Goal: Download file/media: Download file/media

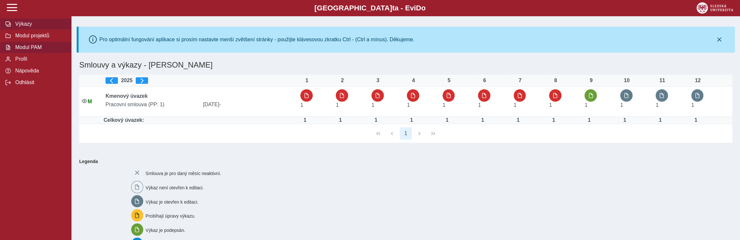
click at [32, 49] on span "Modul PAM" at bounding box center [39, 47] width 53 height 6
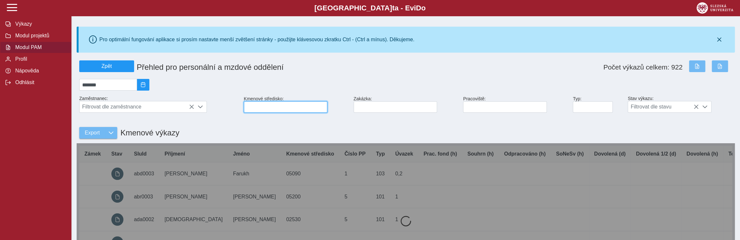
click at [252, 109] on input at bounding box center [285, 106] width 83 height 11
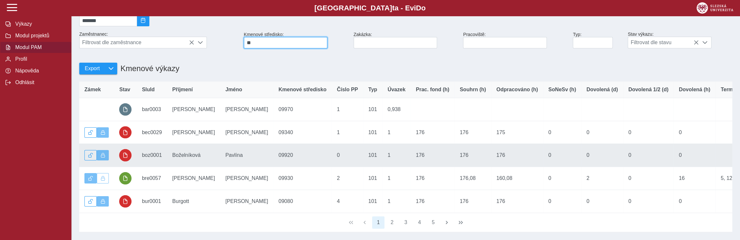
scroll to position [65, 0]
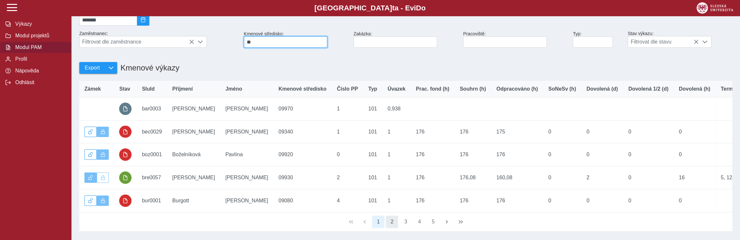
type input "**"
click at [393, 228] on button "2" at bounding box center [392, 222] width 12 height 12
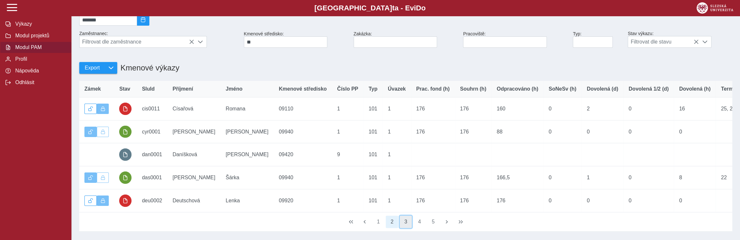
click at [406, 228] on button "3" at bounding box center [406, 222] width 12 height 12
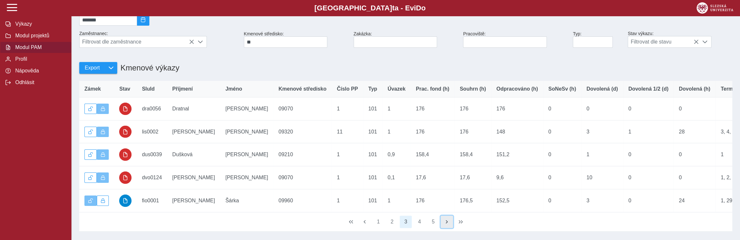
click at [446, 224] on span "button" at bounding box center [446, 221] width 5 height 5
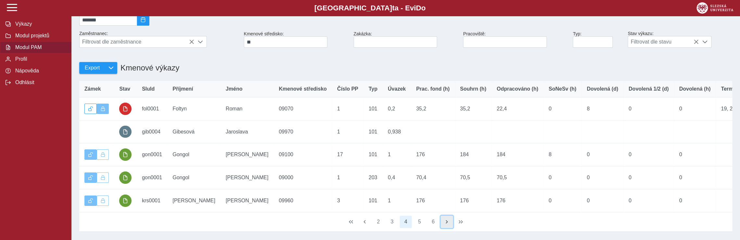
click at [446, 224] on span "button" at bounding box center [446, 221] width 5 height 5
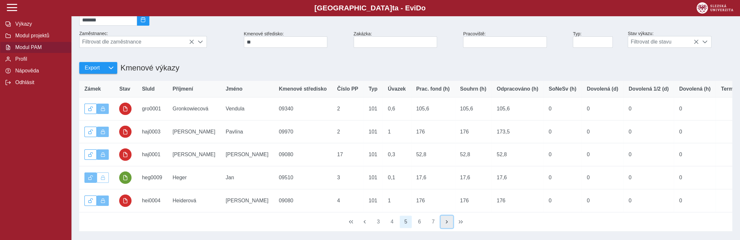
click at [446, 224] on span "button" at bounding box center [446, 221] width 5 height 5
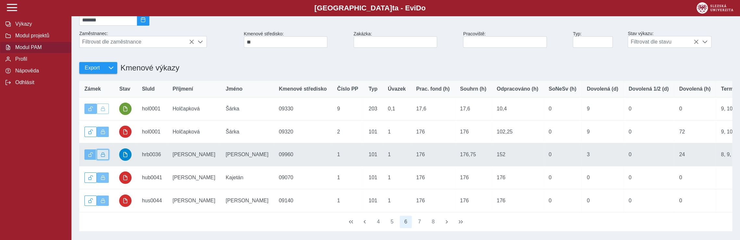
click at [105, 159] on button "button" at bounding box center [103, 154] width 12 height 10
click at [127, 157] on span "button" at bounding box center [125, 154] width 5 height 5
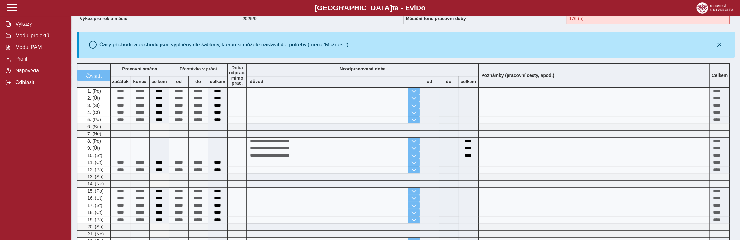
scroll to position [130, 0]
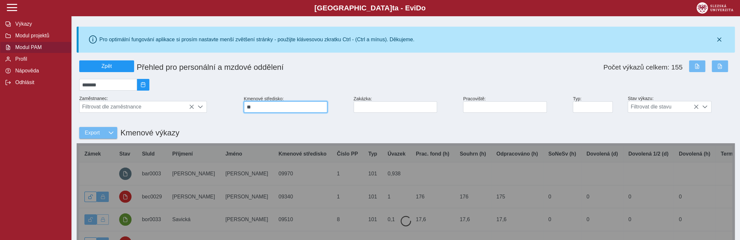
click at [254, 109] on input "**" at bounding box center [285, 106] width 83 height 11
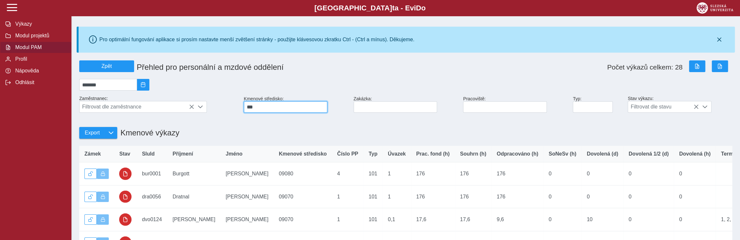
type input "**"
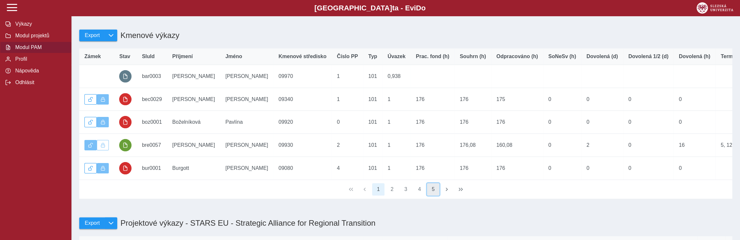
click at [435, 195] on button "5" at bounding box center [433, 189] width 12 height 12
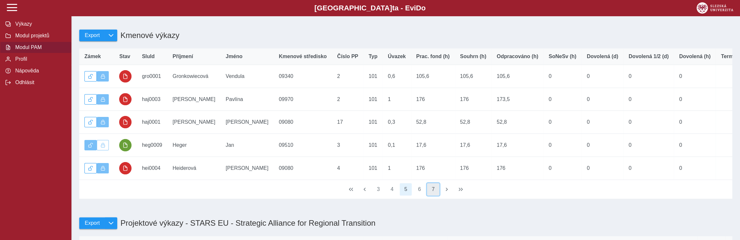
click at [429, 195] on button "7" at bounding box center [433, 189] width 12 height 12
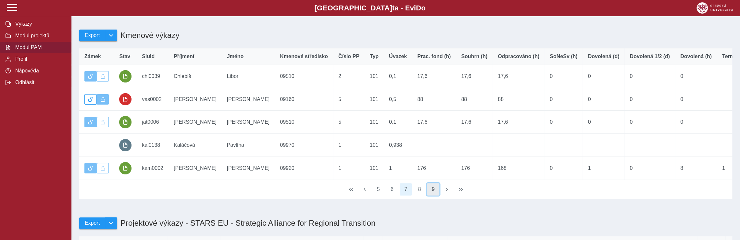
click at [434, 195] on button "9" at bounding box center [433, 189] width 12 height 12
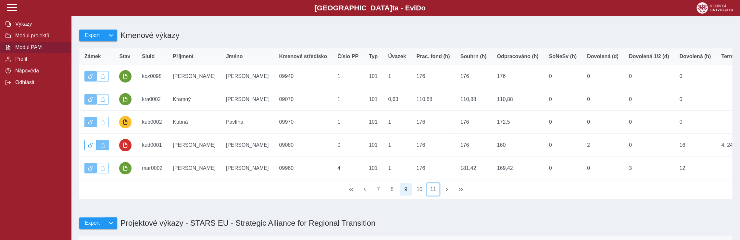
click at [434, 195] on button "11" at bounding box center [433, 189] width 12 height 12
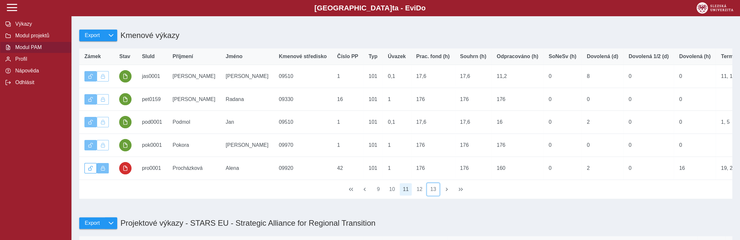
click at [434, 195] on button "13" at bounding box center [433, 189] width 12 height 12
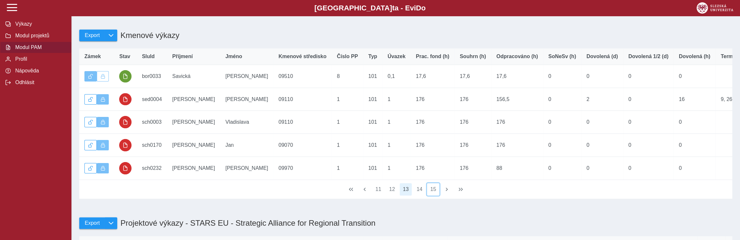
click at [434, 195] on button "15" at bounding box center [433, 189] width 12 height 12
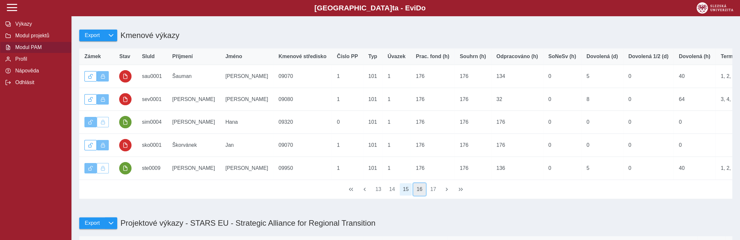
click at [422, 195] on button "16" at bounding box center [419, 189] width 12 height 12
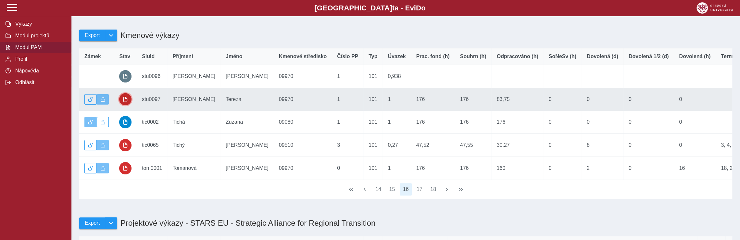
click at [129, 102] on button "button" at bounding box center [125, 99] width 12 height 12
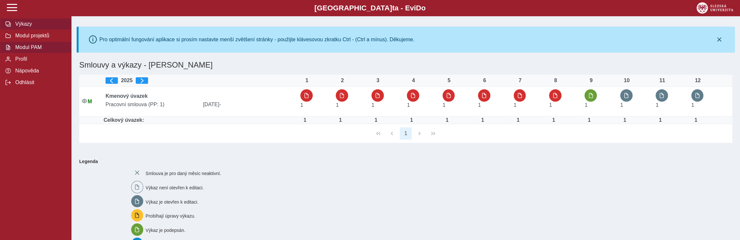
click at [32, 49] on span "Modul PAM" at bounding box center [39, 47] width 53 height 6
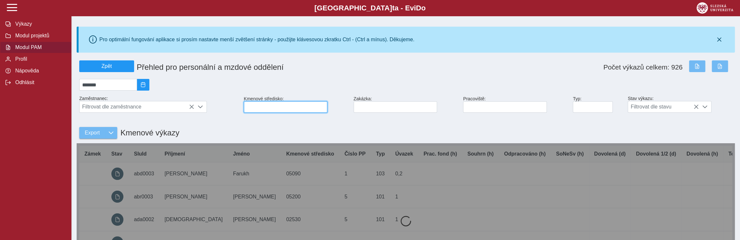
click at [264, 109] on input at bounding box center [285, 106] width 83 height 11
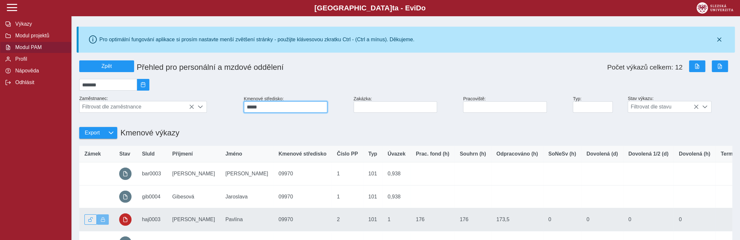
type input "*****"
click at [130, 224] on button "button" at bounding box center [125, 219] width 12 height 12
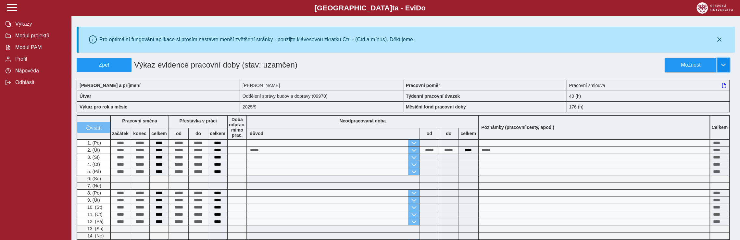
click at [724, 63] on span "button" at bounding box center [723, 64] width 5 height 5
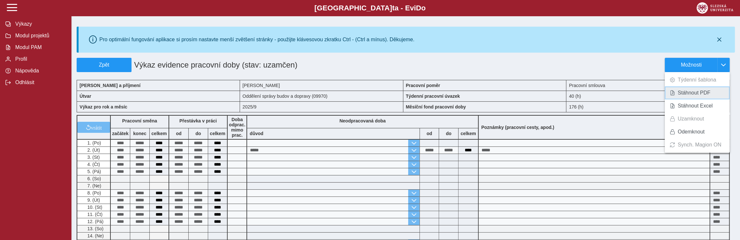
click at [689, 94] on span "Stáhnout PDF" at bounding box center [693, 92] width 33 height 5
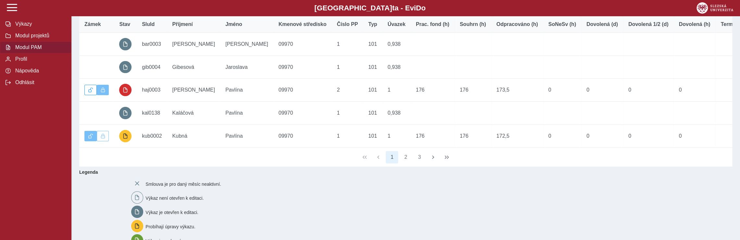
scroll to position [130, 0]
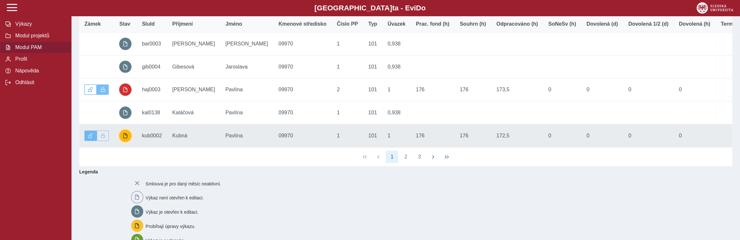
click at [126, 138] on span "button" at bounding box center [125, 135] width 5 height 5
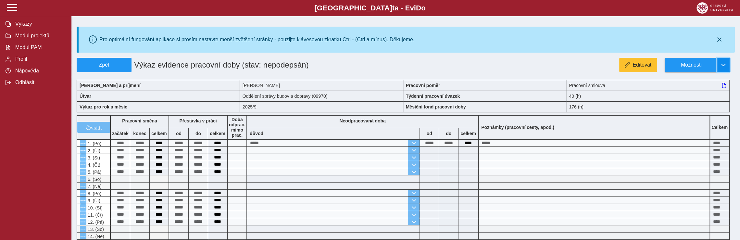
click at [722, 63] on span "button" at bounding box center [723, 64] width 5 height 5
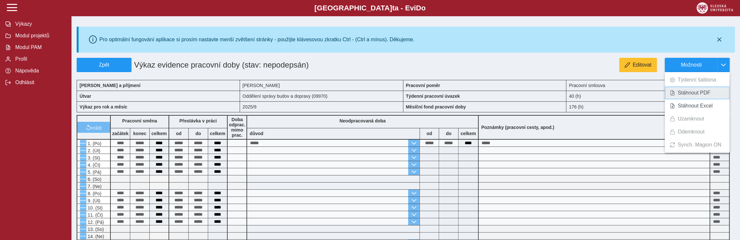
click at [705, 93] on span "Stáhnout PDF" at bounding box center [693, 92] width 33 height 5
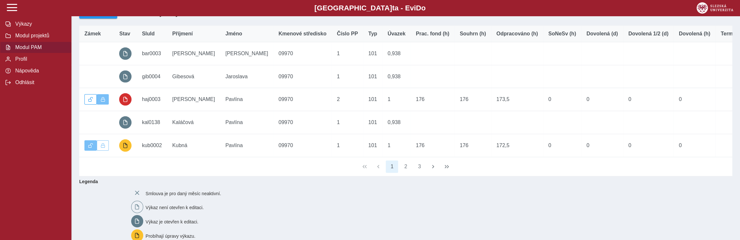
scroll to position [130, 0]
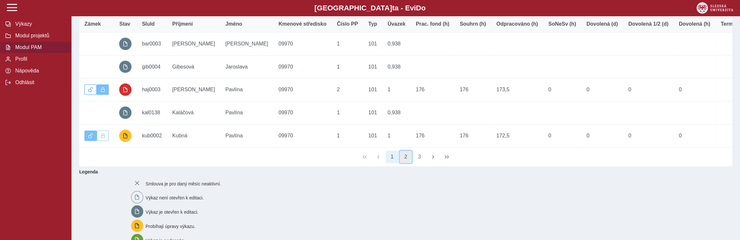
click at [406, 163] on button "2" at bounding box center [406, 157] width 12 height 12
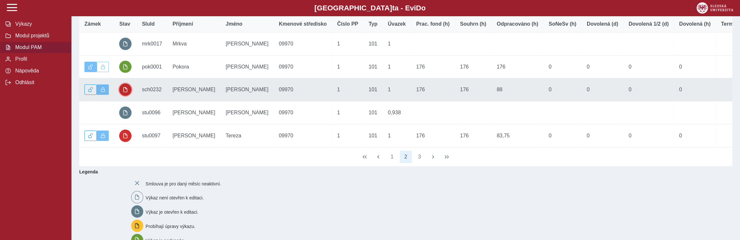
click at [123, 92] on span "button" at bounding box center [125, 89] width 5 height 5
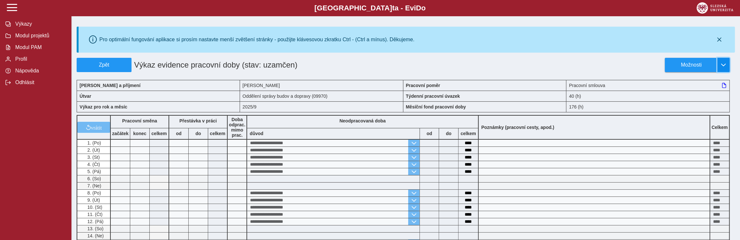
click at [725, 65] on span "button" at bounding box center [723, 64] width 5 height 5
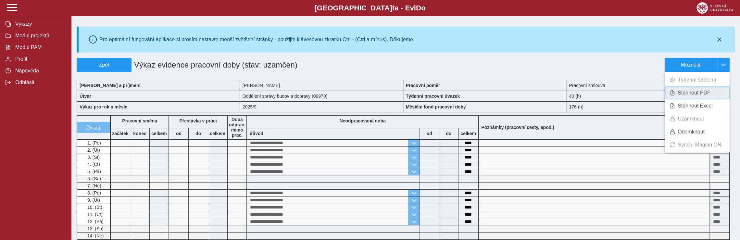
click at [695, 93] on span "Stáhnout PDF" at bounding box center [693, 92] width 33 height 5
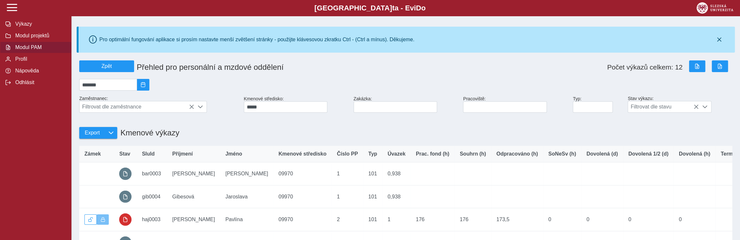
scroll to position [97, 0]
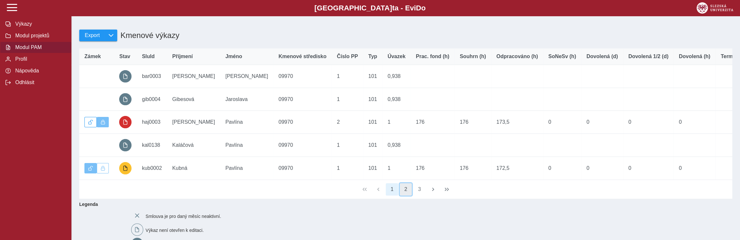
click at [408, 195] on button "2" at bounding box center [406, 189] width 12 height 12
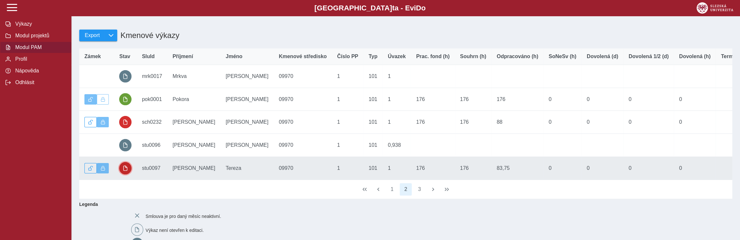
click at [126, 170] on span "button" at bounding box center [125, 168] width 5 height 5
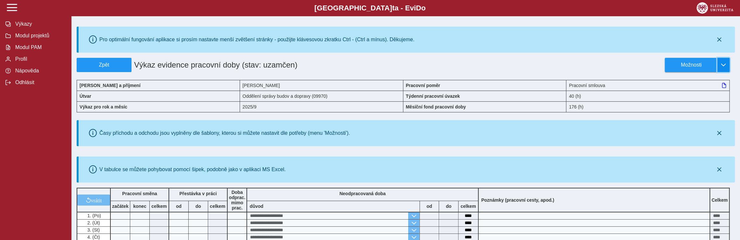
click at [721, 65] on span "button" at bounding box center [723, 64] width 5 height 5
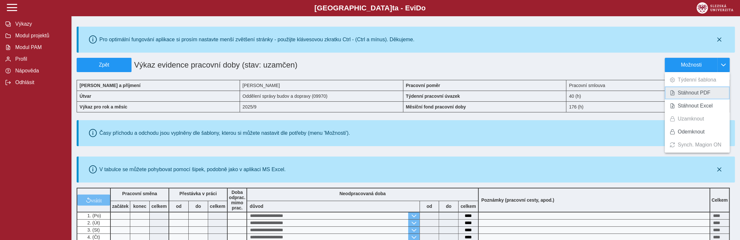
click at [694, 94] on span "Stáhnout PDF" at bounding box center [693, 92] width 33 height 5
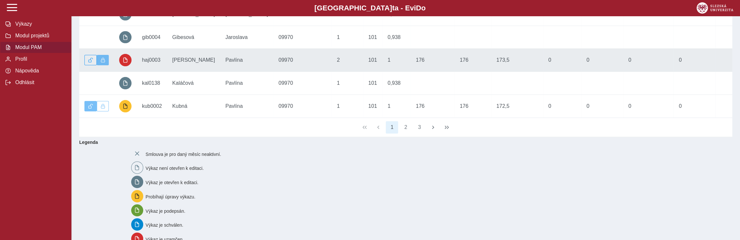
scroll to position [162, 0]
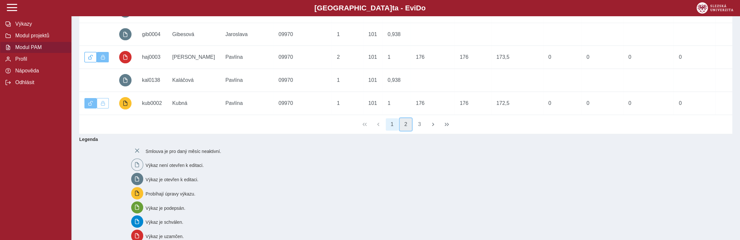
click at [405, 130] on button "2" at bounding box center [406, 124] width 12 height 12
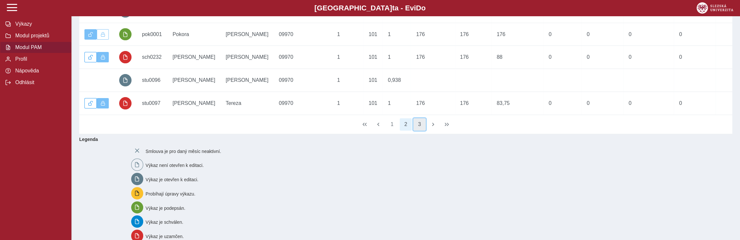
click at [419, 130] on button "3" at bounding box center [419, 124] width 12 height 12
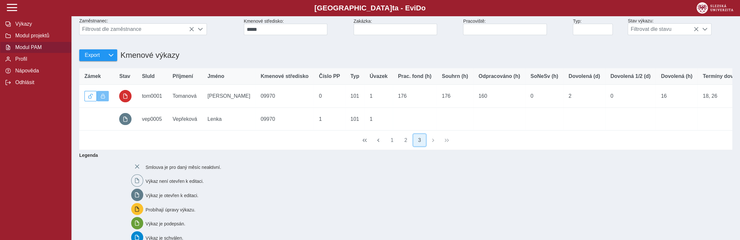
scroll to position [0, 0]
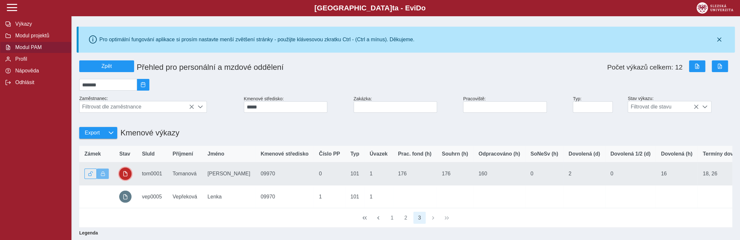
click at [129, 177] on button "button" at bounding box center [125, 173] width 12 height 12
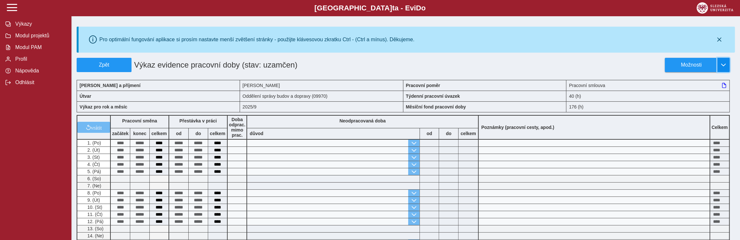
click at [722, 66] on span "button" at bounding box center [723, 64] width 5 height 5
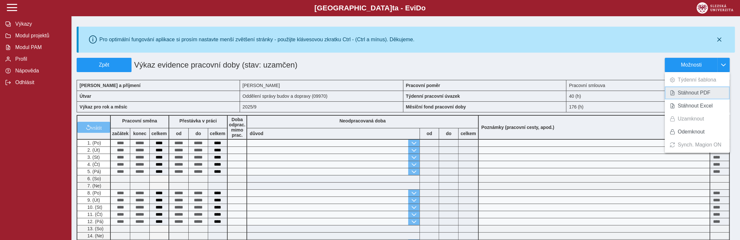
click at [687, 94] on span "Stáhnout PDF" at bounding box center [693, 92] width 33 height 5
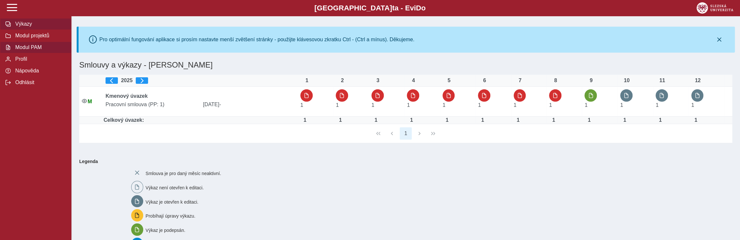
click at [28, 48] on span "Modul PAM" at bounding box center [39, 47] width 53 height 6
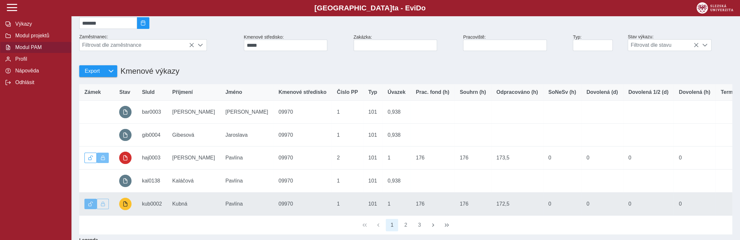
scroll to position [130, 0]
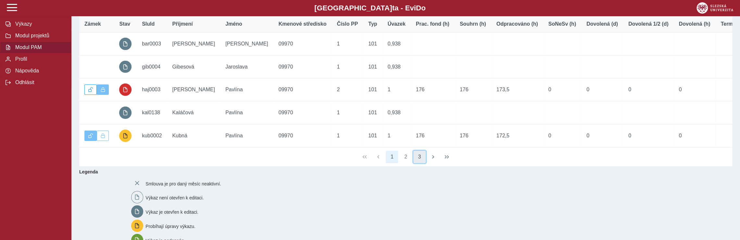
click at [422, 163] on button "3" at bounding box center [419, 157] width 12 height 12
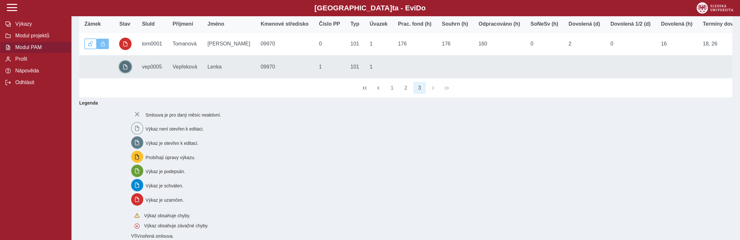
click at [124, 69] on span "button" at bounding box center [125, 66] width 5 height 5
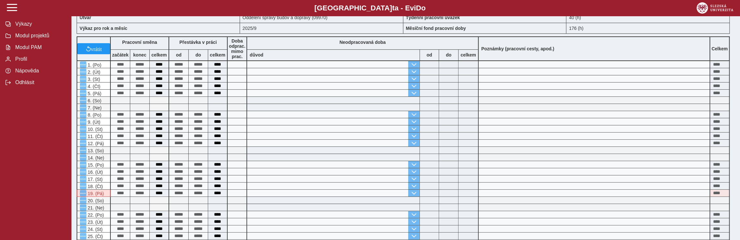
scroll to position [65, 0]
